Goal: Information Seeking & Learning: Learn about a topic

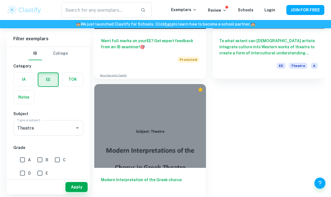
click at [152, 181] on h6 "Modern Interpretation of the Greek chorus" at bounding box center [150, 186] width 98 height 18
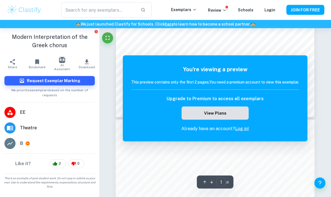
scroll to position [198, 0]
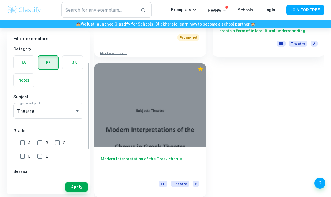
scroll to position [32, 0]
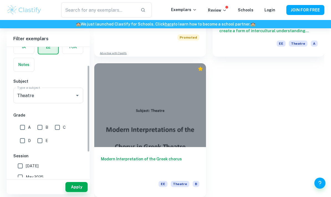
click at [40, 122] on input "B" at bounding box center [39, 127] width 11 height 11
checkbox input "true"
click at [42, 160] on label "[DATE]" at bounding box center [47, 165] width 64 height 11
click at [26, 160] on input "[DATE]" at bounding box center [20, 165] width 11 height 11
checkbox input "true"
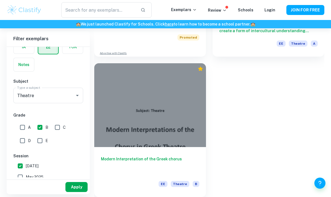
click at [77, 192] on button "Apply" at bounding box center [76, 187] width 22 height 10
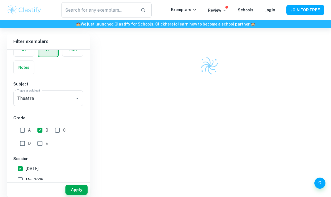
scroll to position [59, 0]
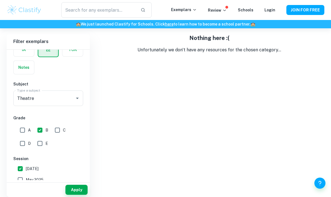
click at [44, 174] on label "May 2025" at bounding box center [47, 179] width 64 height 11
click at [26, 174] on input "May 2025" at bounding box center [20, 179] width 11 height 11
checkbox input "true"
click at [81, 188] on button "Apply" at bounding box center [76, 190] width 22 height 10
click at [39, 165] on span "[DATE]" at bounding box center [32, 168] width 13 height 6
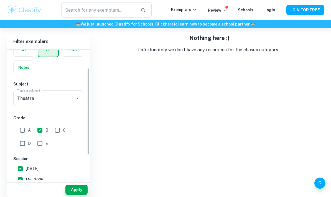
click at [26, 163] on input "[DATE]" at bounding box center [20, 168] width 11 height 11
checkbox input "false"
click at [45, 174] on label "May 2025" at bounding box center [47, 179] width 64 height 11
click at [26, 174] on input "May 2025" at bounding box center [20, 179] width 11 height 11
checkbox input "false"
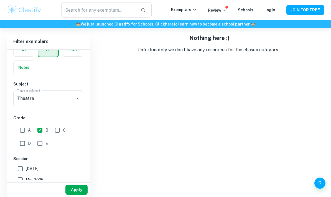
click at [74, 188] on button "Apply" at bounding box center [76, 190] width 22 height 10
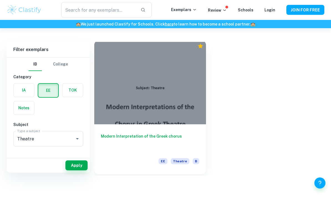
scroll to position [0, 0]
